Goal: Transaction & Acquisition: Book appointment/travel/reservation

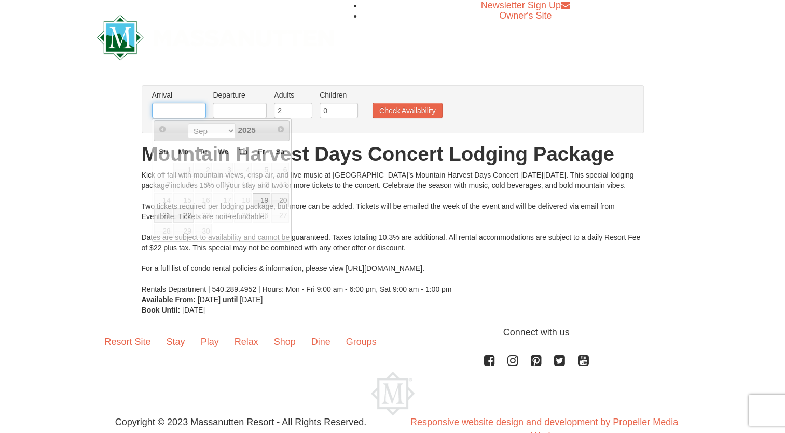
click at [177, 108] on input "text" at bounding box center [179, 111] width 54 height 16
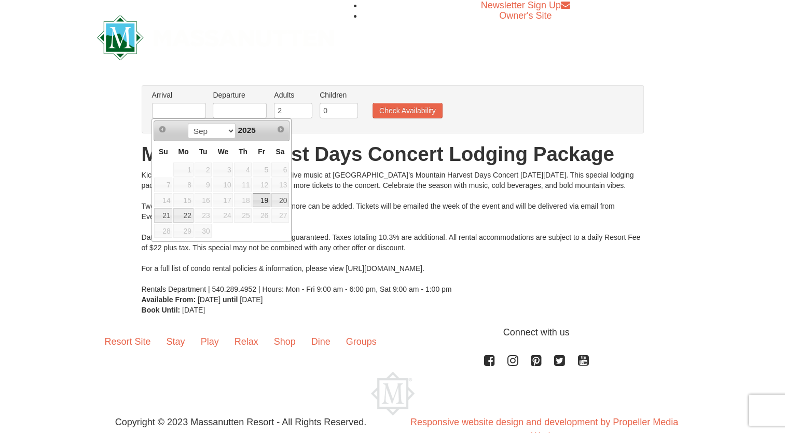
click at [261, 198] on link "19" at bounding box center [262, 200] width 18 height 15
type input "[DATE]"
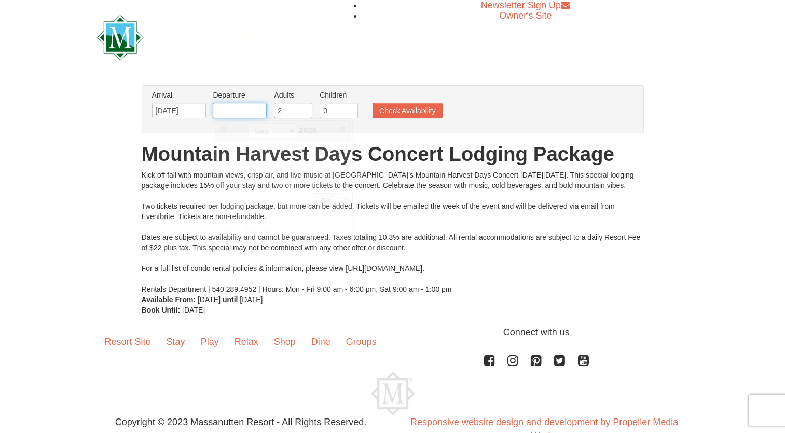
click at [248, 107] on input "text" at bounding box center [240, 111] width 54 height 16
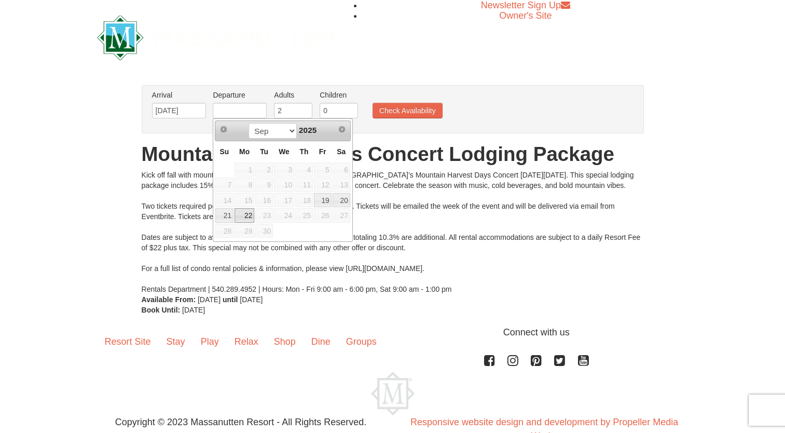
click at [244, 218] on link "22" at bounding box center [245, 215] width 20 height 15
type input "[DATE]"
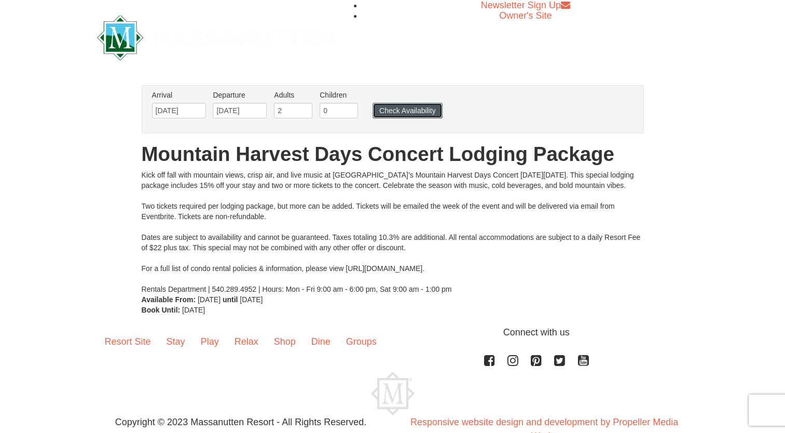
click at [418, 108] on button "Check Availability" at bounding box center [408, 111] width 70 height 16
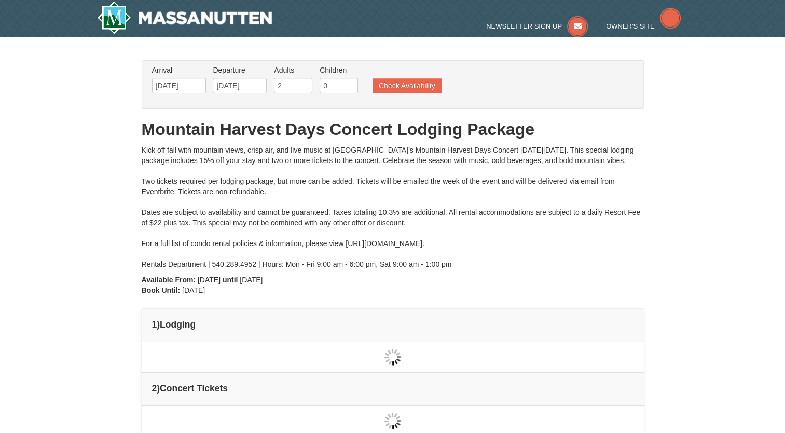
type input "[DATE]"
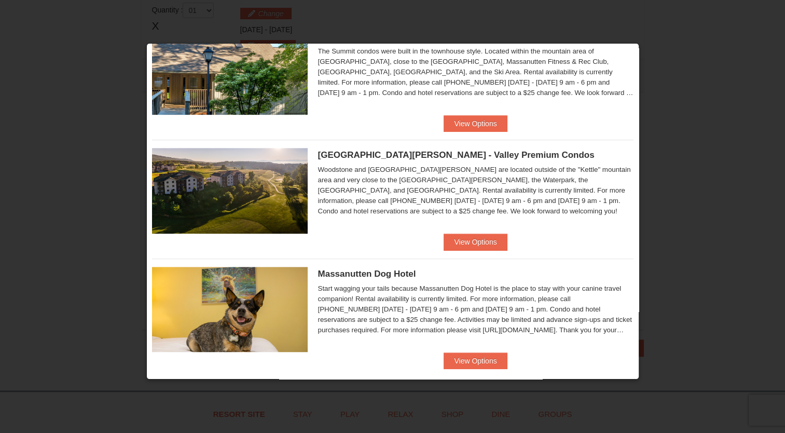
scroll to position [536, 0]
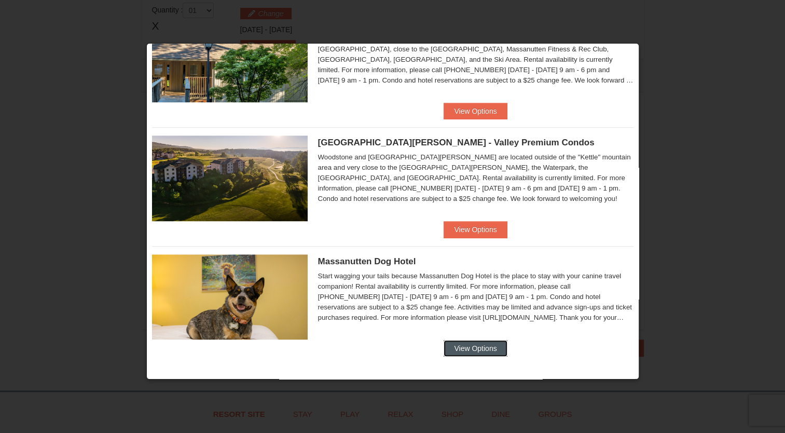
click at [472, 347] on button "View Options" at bounding box center [475, 348] width 63 height 17
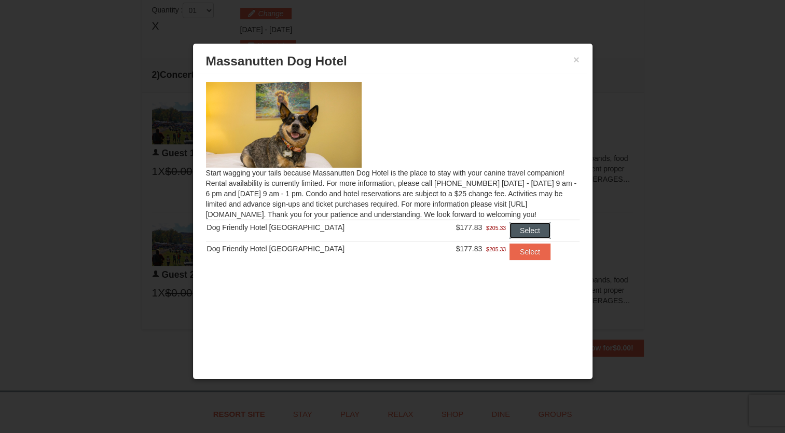
click at [521, 232] on button "Select" at bounding box center [530, 230] width 41 height 17
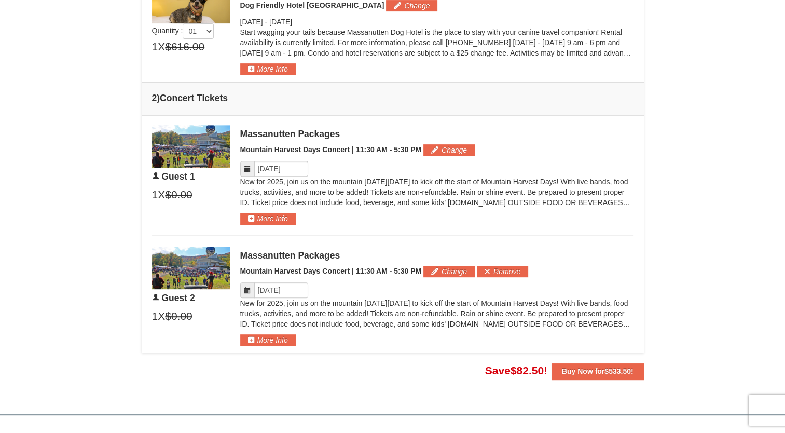
scroll to position [371, 0]
click at [262, 334] on button "More Info" at bounding box center [268, 339] width 56 height 11
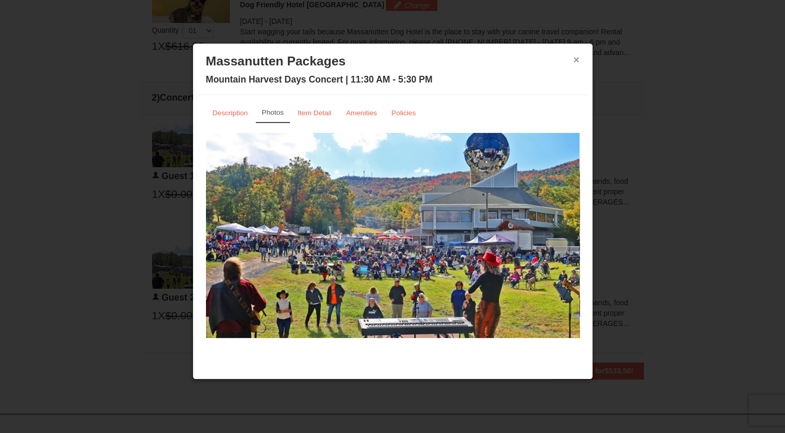
click at [575, 58] on button "×" at bounding box center [577, 60] width 6 height 10
